Goal: Task Accomplishment & Management: Complete application form

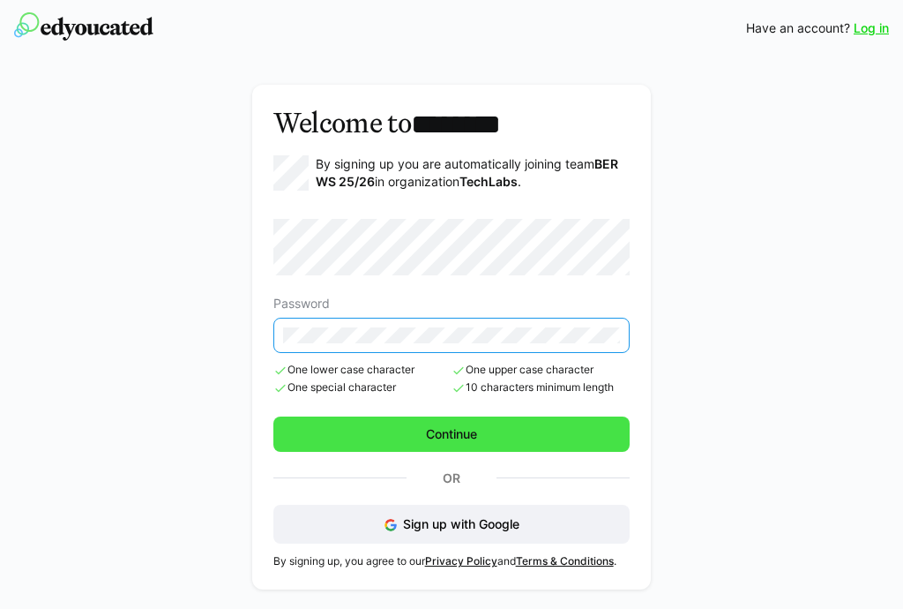
click at [392, 427] on span "Continue" at bounding box center [451, 433] width 357 height 35
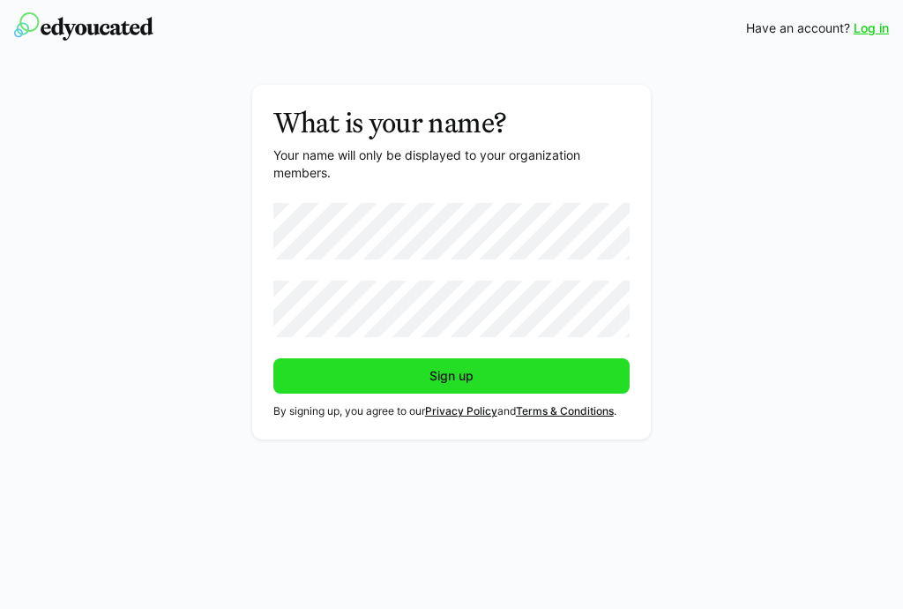
click at [371, 387] on span "Sign up" at bounding box center [451, 375] width 357 height 35
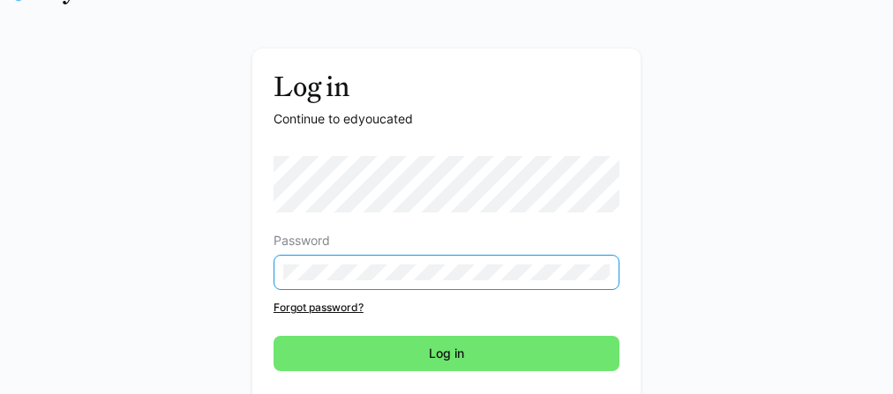
scroll to position [95, 0]
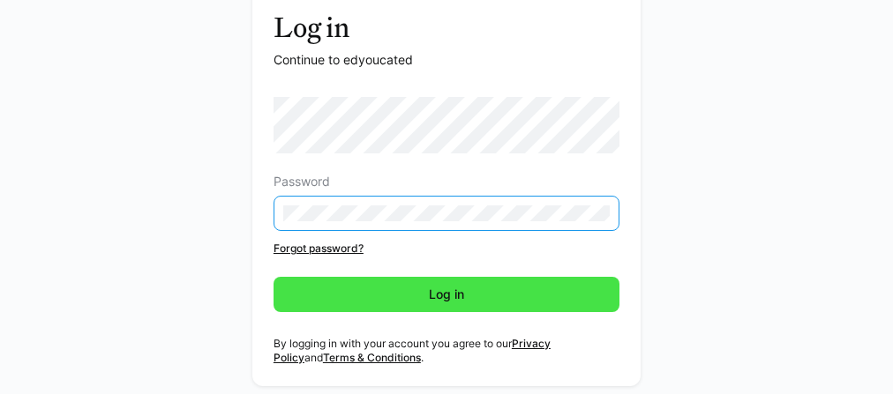
click at [399, 279] on span "Log in" at bounding box center [446, 294] width 346 height 35
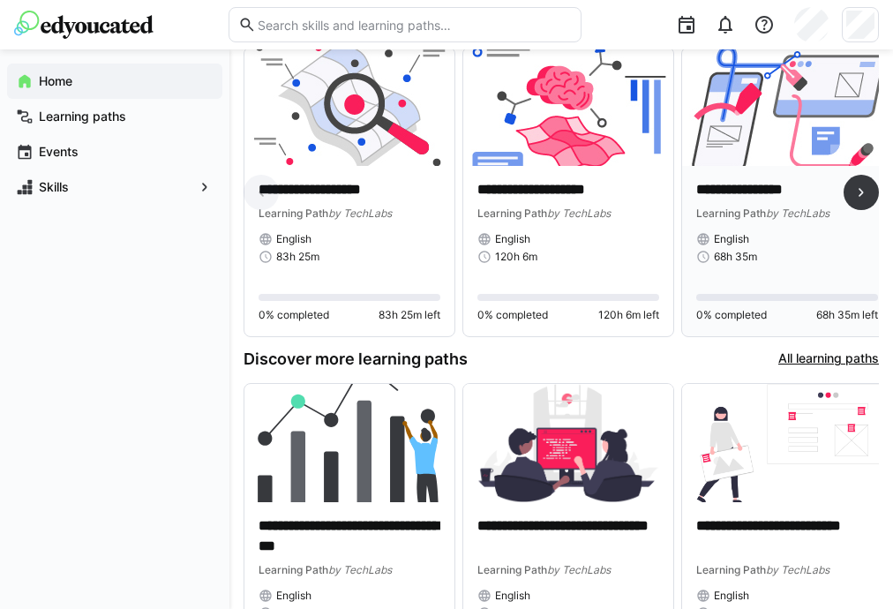
scroll to position [71, 0]
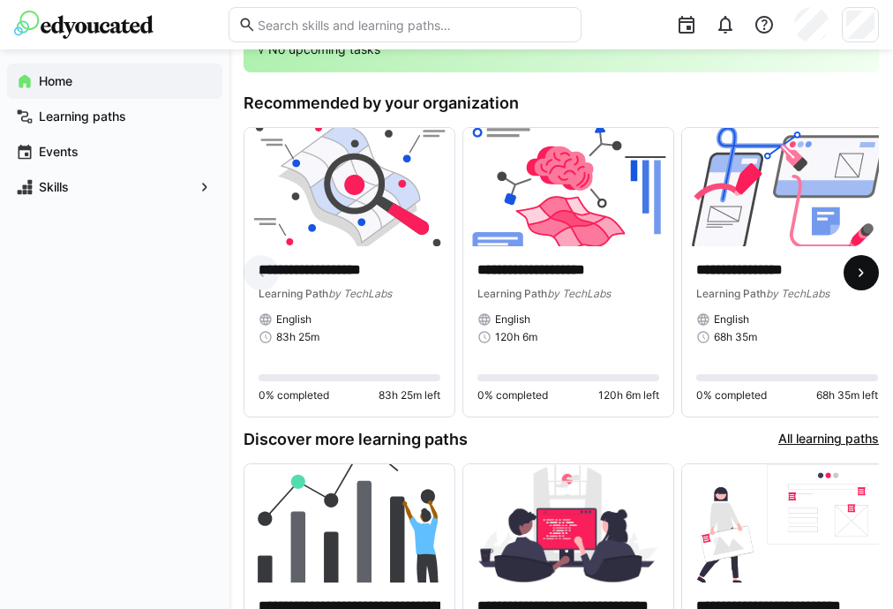
click at [856, 278] on eds-icon at bounding box center [861, 273] width 18 height 18
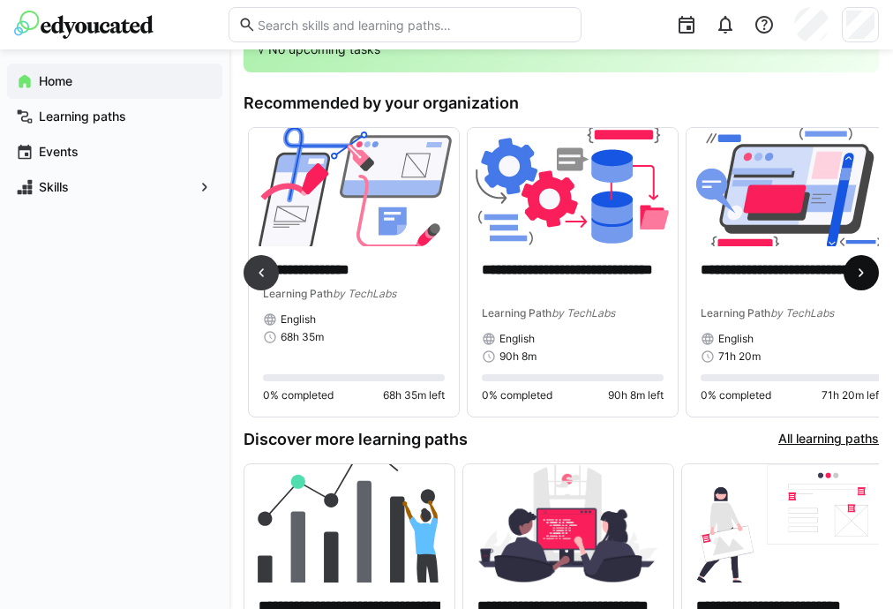
scroll to position [0, 437]
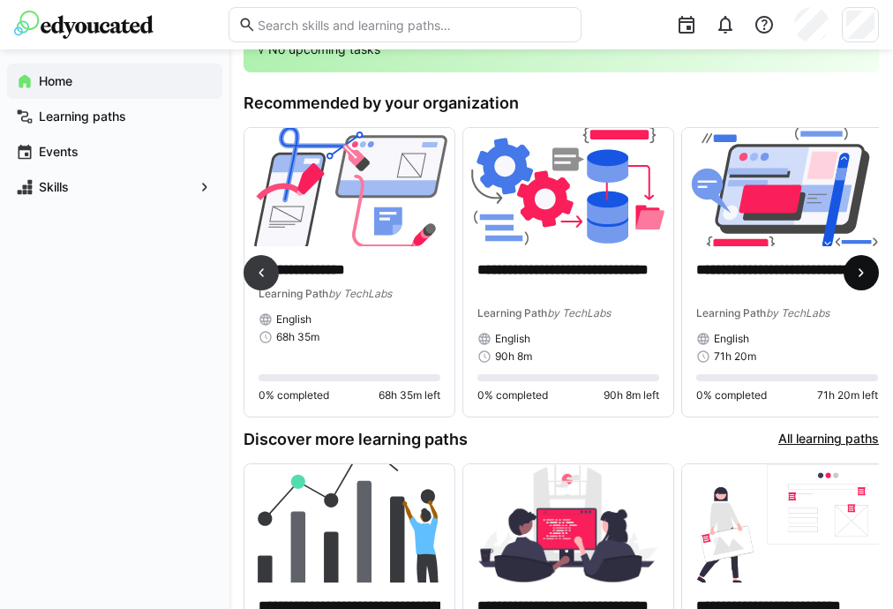
click at [856, 278] on eds-icon at bounding box center [861, 273] width 18 height 18
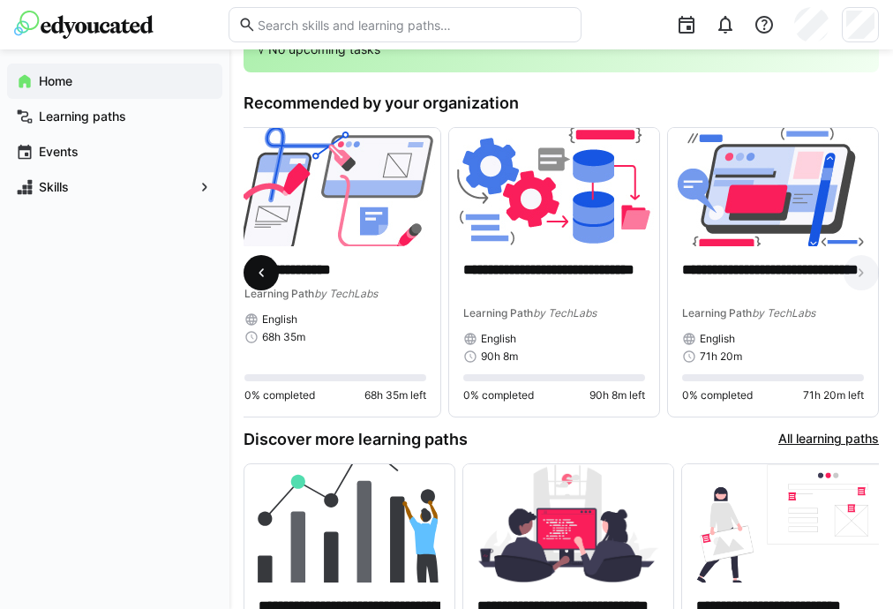
click at [256, 275] on eds-icon at bounding box center [261, 273] width 18 height 18
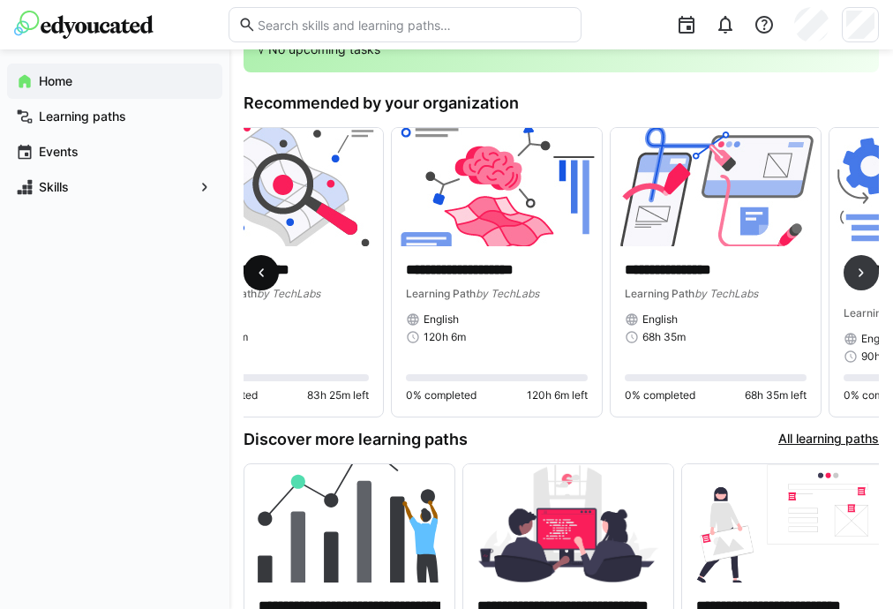
scroll to position [0, 0]
